Goal: Contribute content: Contribute content

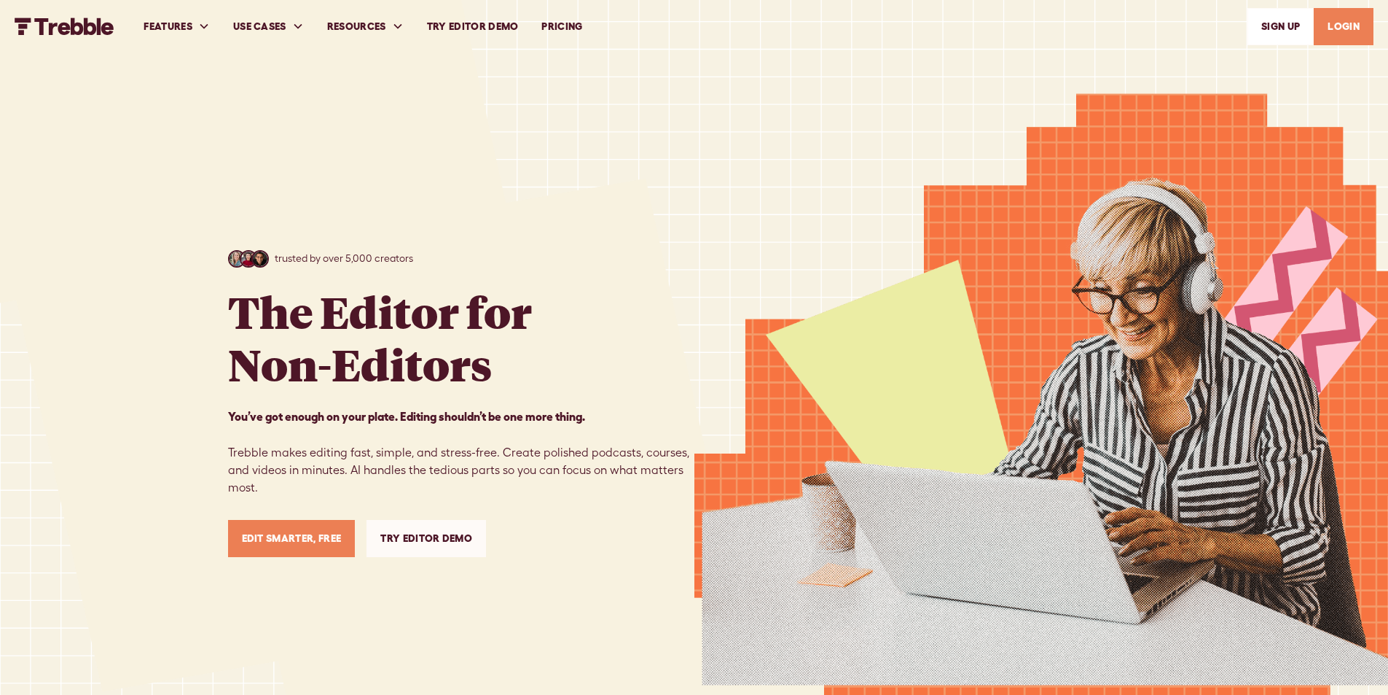
click at [1353, 28] on link "LOGIN" at bounding box center [1344, 26] width 60 height 37
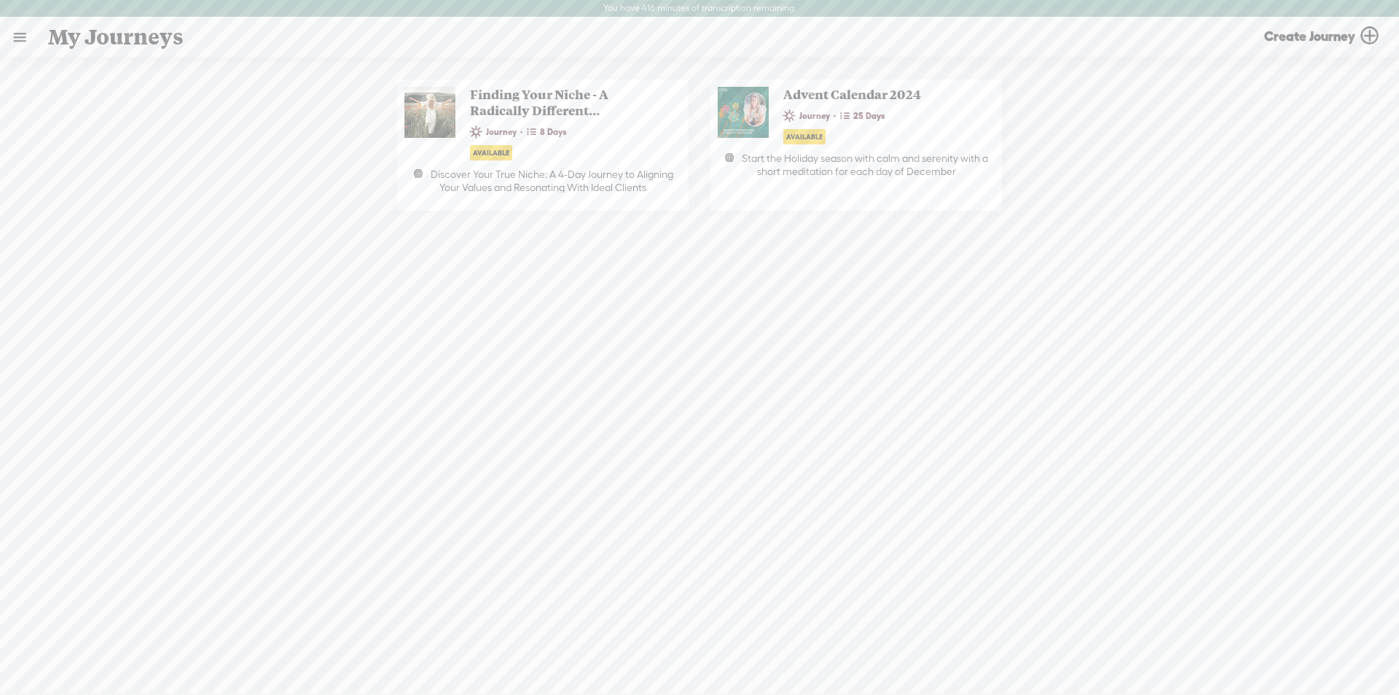
click at [17, 36] on link at bounding box center [20, 37] width 38 height 38
click at [68, 300] on div "MY LIBRARY" at bounding box center [93, 312] width 165 height 33
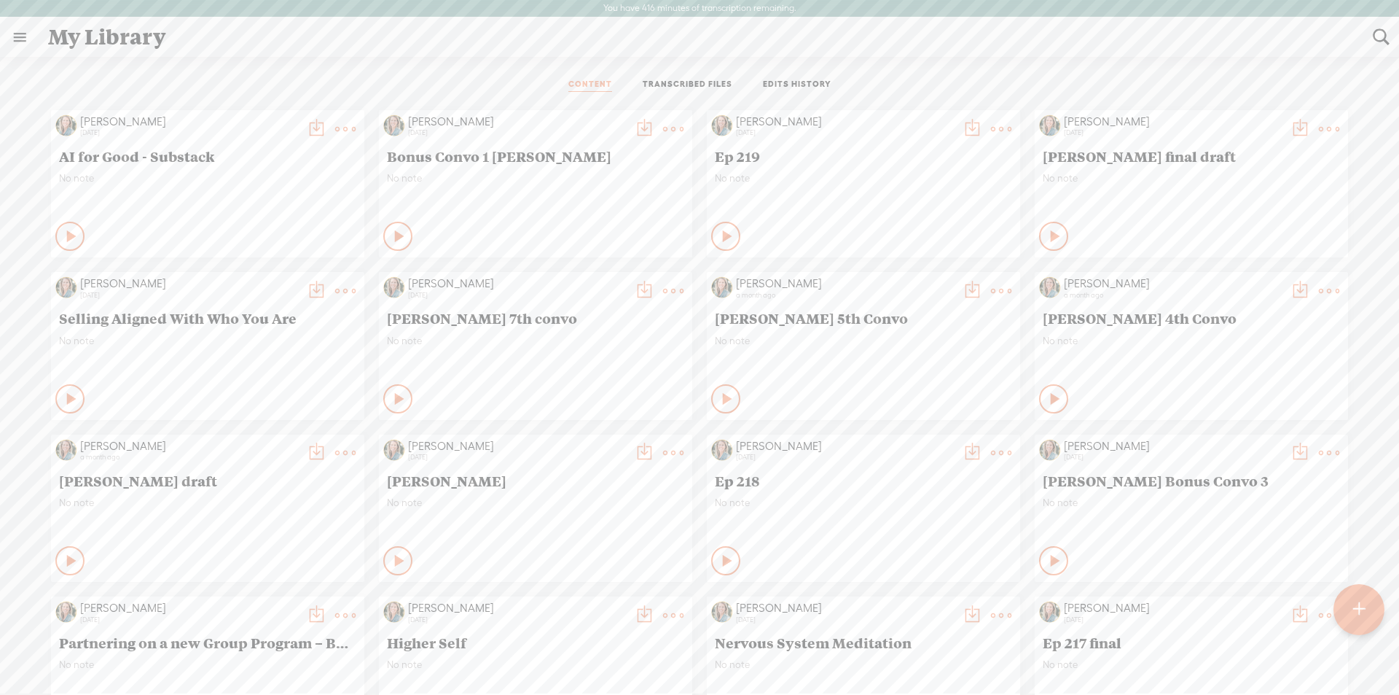
click at [1364, 603] on t at bounding box center [1359, 609] width 12 height 32
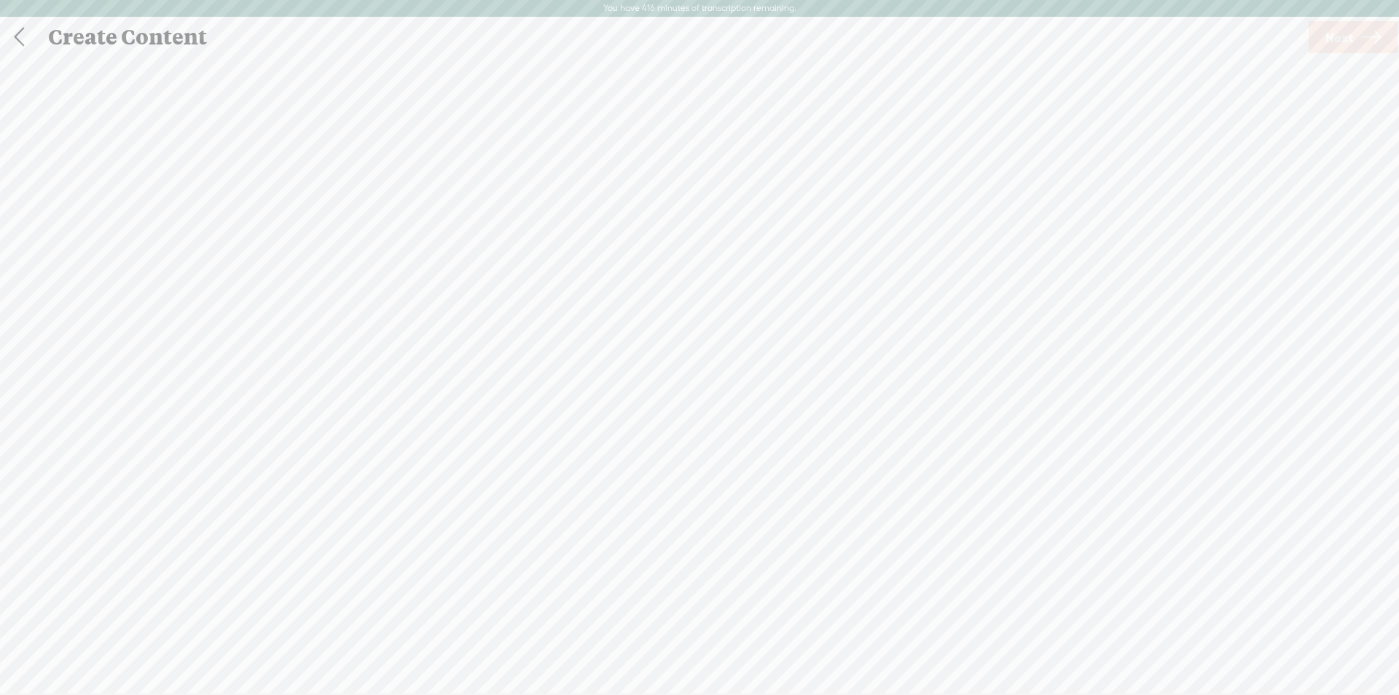
scroll to position [1, 0]
click at [651, 81] on div "Import Mode" at bounding box center [630, 73] width 131 height 36
click at [606, 397] on span "Click to browse , or drag & drop your audio or video file here (File duration m…" at bounding box center [699, 408] width 371 height 149
click at [1355, 28] on link "Next" at bounding box center [1353, 36] width 89 height 32
click at [834, 374] on span "Transcribe and edit" at bounding box center [811, 380] width 144 height 17
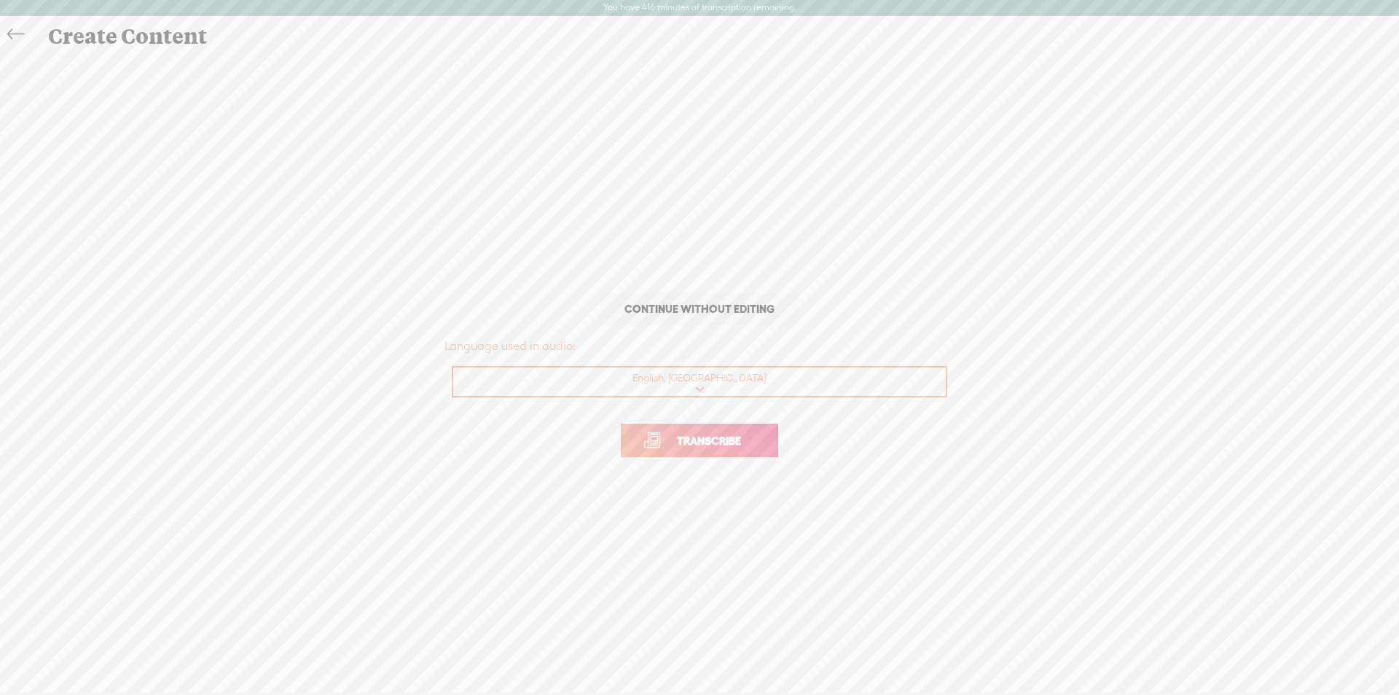
click at [699, 442] on span "Transcribe" at bounding box center [709, 440] width 95 height 17
